Goal: Navigation & Orientation: Locate item on page

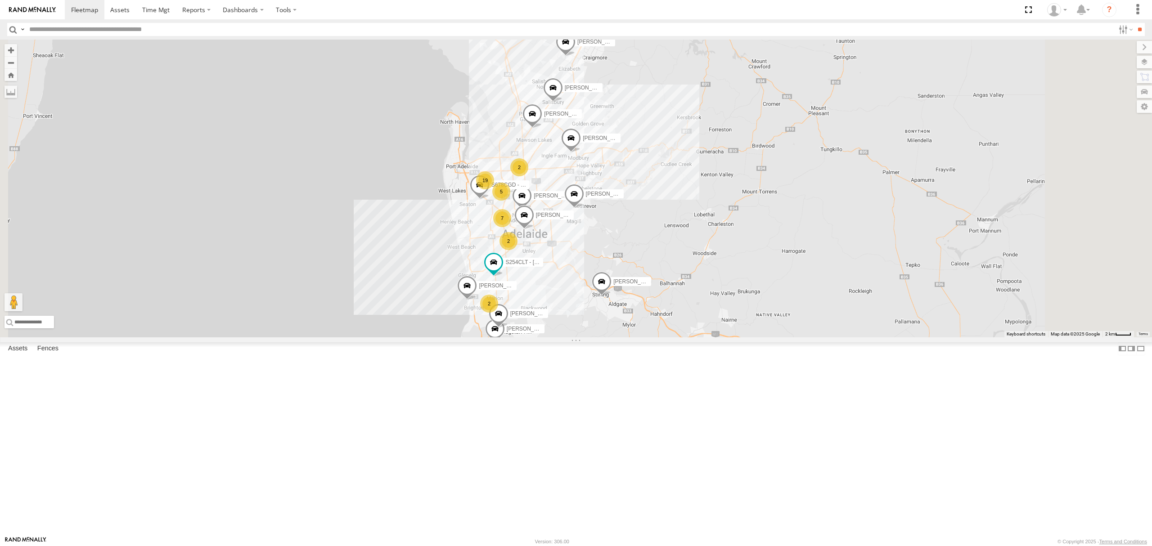
click at [0, 0] on div "SB26LM - (3P HINO) R7" at bounding box center [0, 0] width 0 height 0
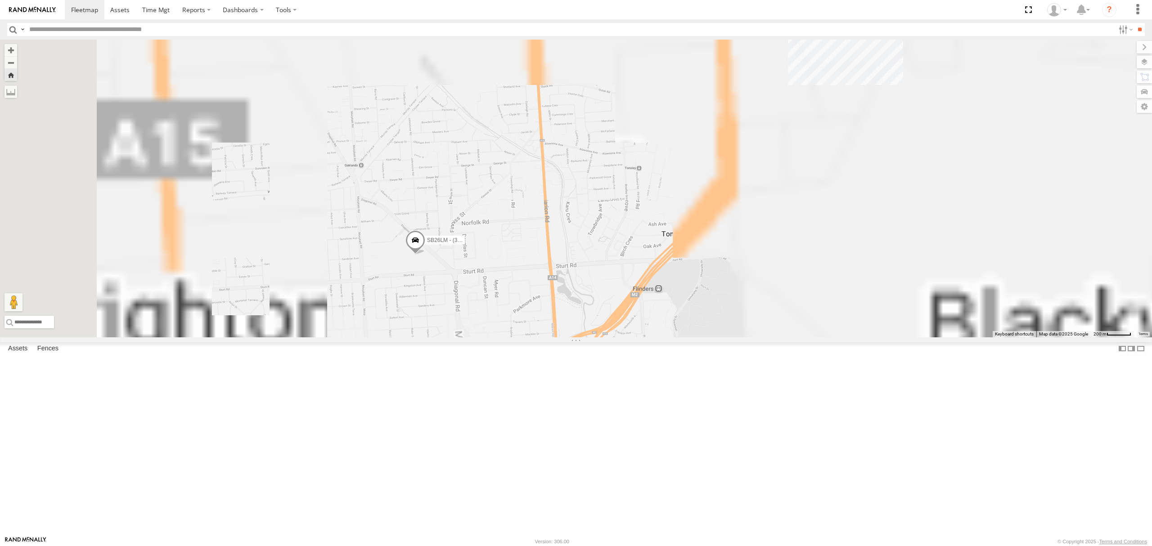
click at [0, 0] on div "All Assets" at bounding box center [0, 0] width 0 height 0
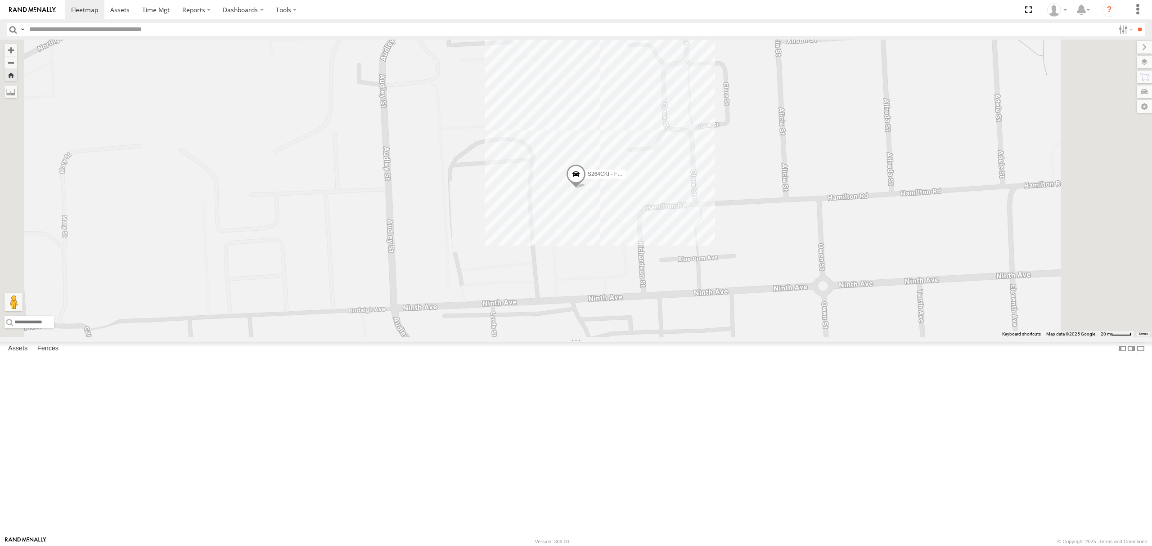
click at [0, 0] on div "11.6" at bounding box center [0, 0] width 0 height 0
click at [0, 0] on div "S168CSD - Fridge It Spaceship All Assets" at bounding box center [0, 0] width 0 height 0
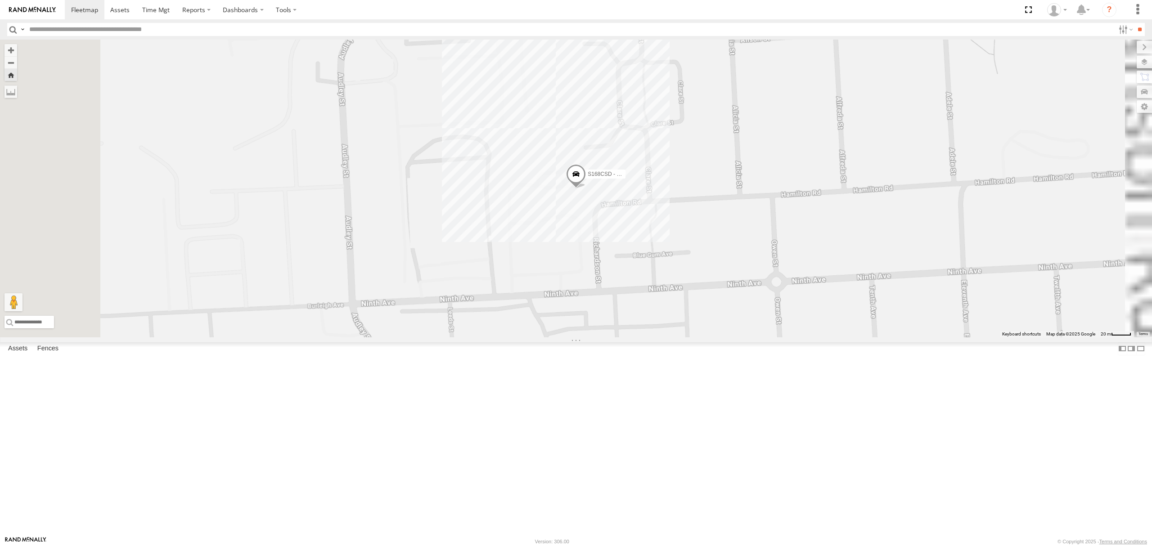
click at [0, 0] on div "All Assets" at bounding box center [0, 0] width 0 height 0
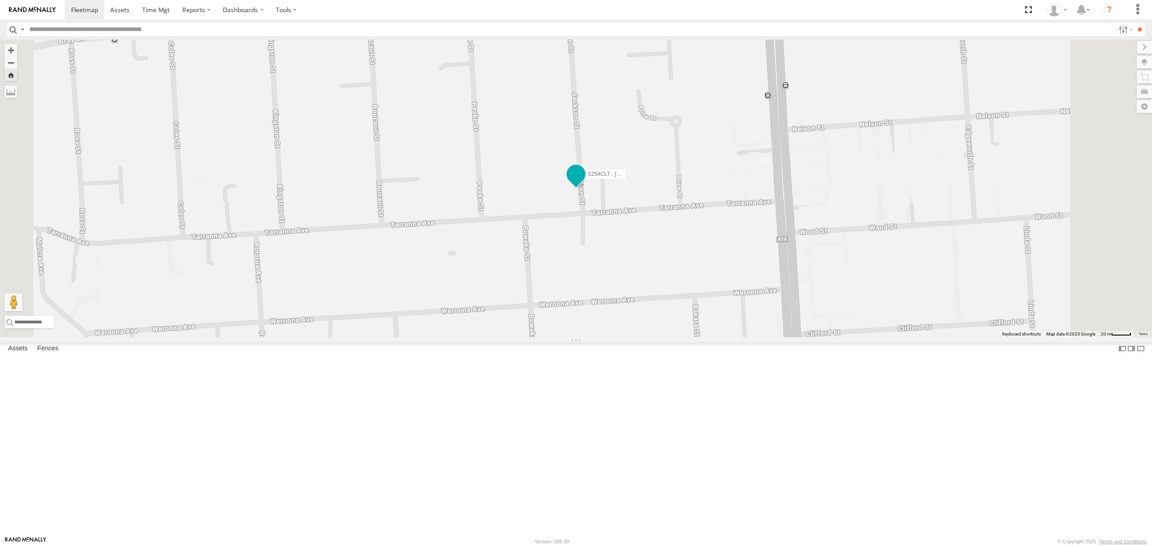
click at [586, 189] on span at bounding box center [576, 176] width 20 height 24
click at [0, 0] on div "4.3" at bounding box center [0, 0] width 0 height 0
click at [0, 0] on div "S678CGD - Fridge It Sprinter All Assets" at bounding box center [0, 0] width 0 height 0
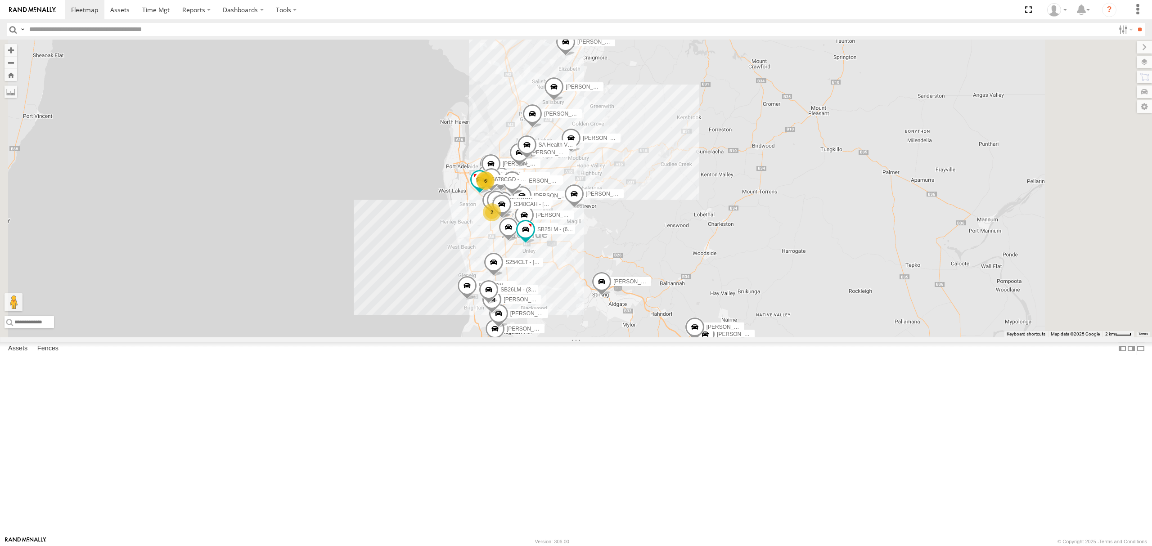
click at [0, 0] on div "All Assets" at bounding box center [0, 0] width 0 height 0
